Goal: Task Accomplishment & Management: Manage account settings

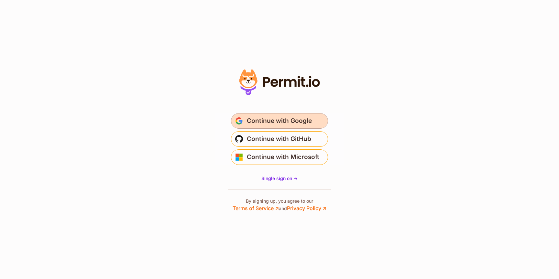
click at [278, 119] on span "Continue with Google" at bounding box center [279, 121] width 65 height 10
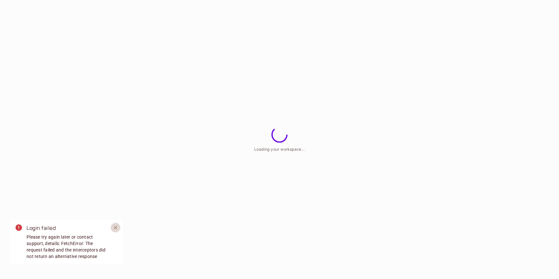
click at [115, 228] on icon "Close" at bounding box center [116, 228] width 4 height 4
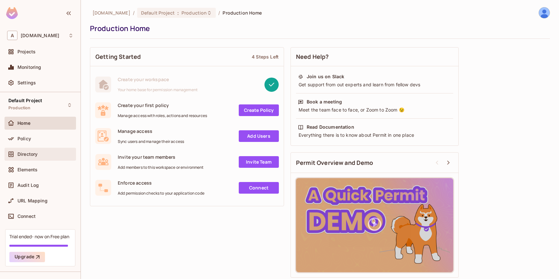
click at [25, 154] on span "Directory" at bounding box center [27, 154] width 20 height 5
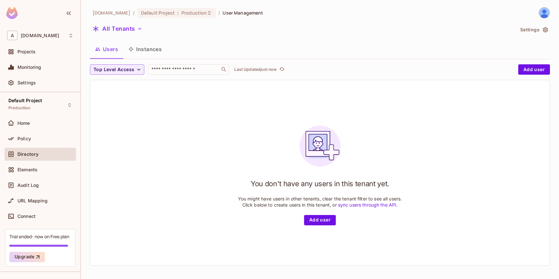
click at [151, 48] on button "Instances" at bounding box center [145, 49] width 44 height 16
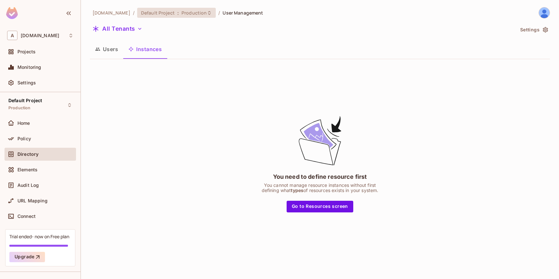
click at [167, 14] on div "Default Project : Production" at bounding box center [172, 13] width 63 height 6
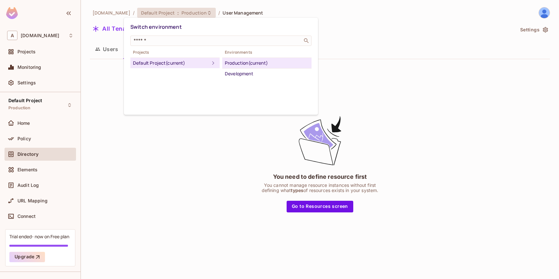
click at [151, 143] on div at bounding box center [279, 139] width 559 height 279
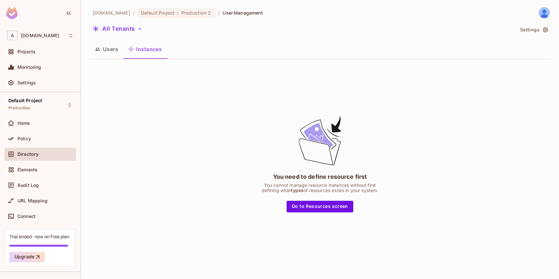
click at [545, 13] on img at bounding box center [544, 12] width 11 height 11
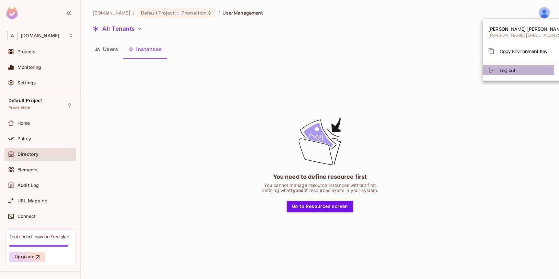
click at [501, 69] on span "Log out" at bounding box center [508, 70] width 16 height 6
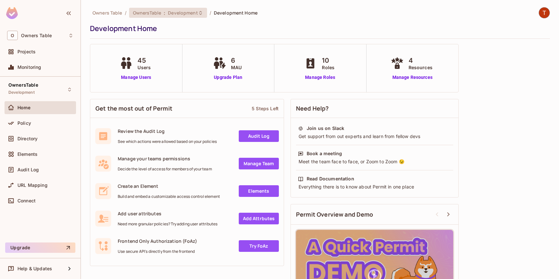
click at [196, 12] on span "Development" at bounding box center [183, 13] width 30 height 6
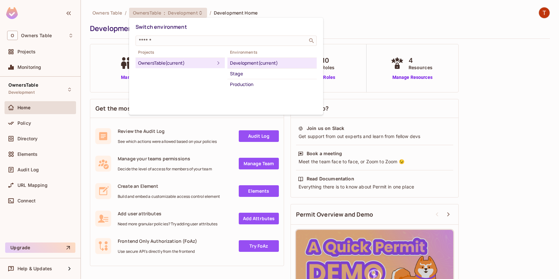
click at [32, 138] on div at bounding box center [279, 139] width 559 height 279
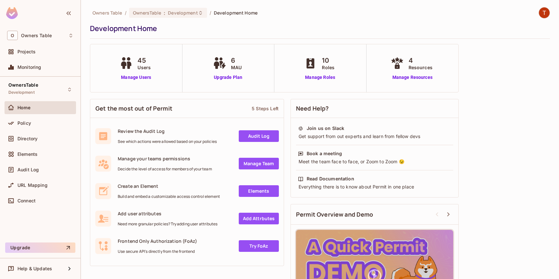
click at [32, 138] on span "Directory" at bounding box center [27, 138] width 20 height 5
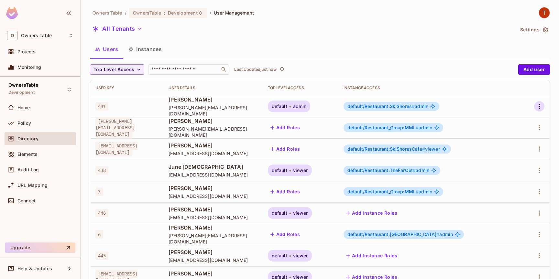
click at [538, 106] on icon "button" at bounding box center [539, 107] width 8 height 8
click at [503, 148] on div "Edit Attributes" at bounding box center [514, 150] width 32 height 6
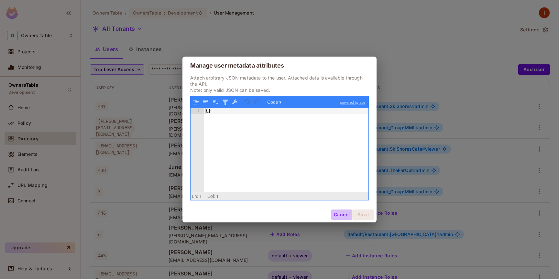
click at [341, 216] on button "Cancel" at bounding box center [341, 215] width 21 height 10
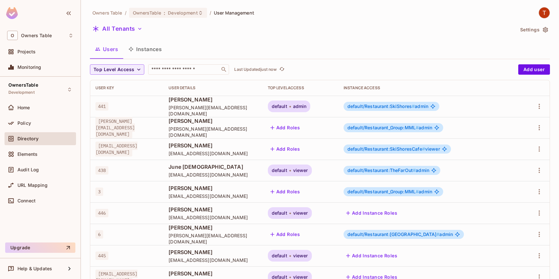
click at [228, 41] on div "Users Instances" at bounding box center [320, 49] width 460 height 16
click at [538, 128] on icon "button" at bounding box center [539, 128] width 8 height 8
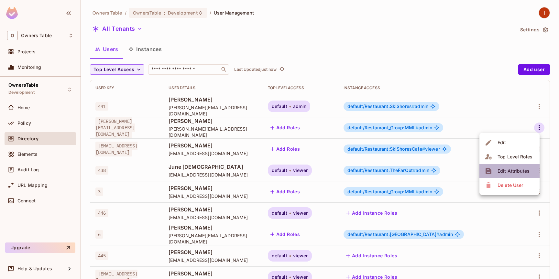
click at [508, 169] on div "Edit Attributes" at bounding box center [514, 171] width 32 height 6
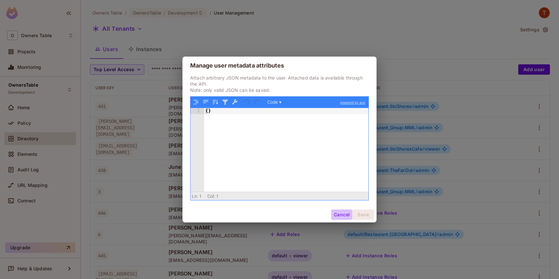
click at [340, 215] on button "Cancel" at bounding box center [341, 215] width 21 height 10
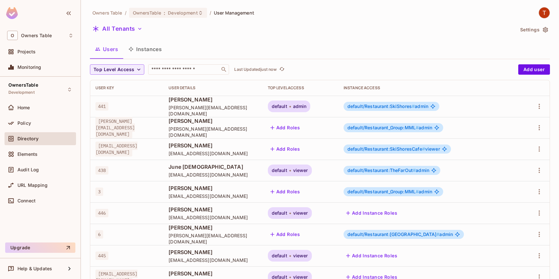
click at [356, 28] on div "All Tenants" at bounding box center [302, 30] width 424 height 12
